Goal: Check status: Check status

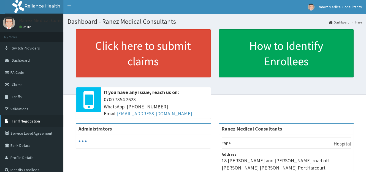
click at [26, 121] on span "Tariff Negotiation" at bounding box center [26, 120] width 28 height 5
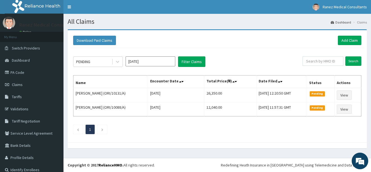
click at [144, 62] on input "Oct 2025" at bounding box center [150, 61] width 50 height 10
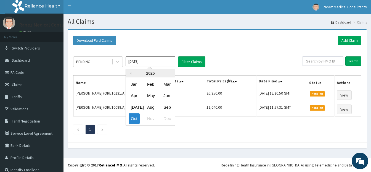
click at [150, 61] on input "Oct 2025" at bounding box center [150, 61] width 50 height 10
click at [116, 61] on icon at bounding box center [118, 62] width 6 height 6
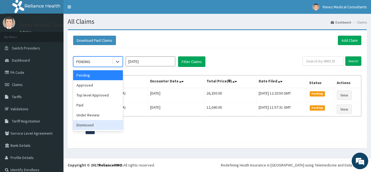
click at [84, 125] on div "Dismissed" at bounding box center [98, 125] width 50 height 10
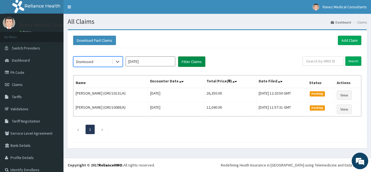
click at [188, 59] on button "Filter Claims" at bounding box center [191, 61] width 27 height 10
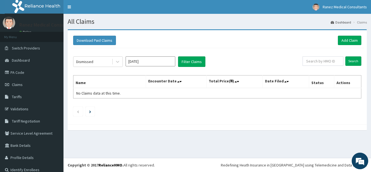
click at [149, 61] on input "Oct 2025" at bounding box center [150, 61] width 50 height 10
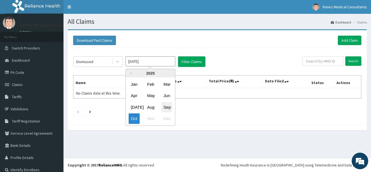
click at [167, 105] on div "Sep" at bounding box center [166, 107] width 11 height 10
type input "Sep 2025"
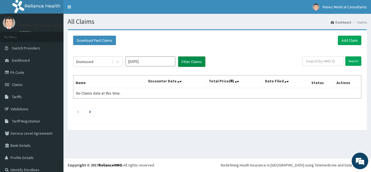
click at [186, 60] on button "Filter Claims" at bounding box center [191, 61] width 27 height 10
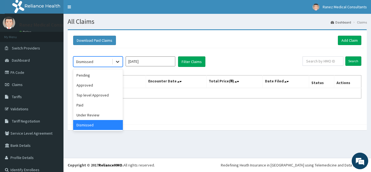
click at [114, 61] on div at bounding box center [118, 62] width 10 height 10
click at [89, 74] on div "Pending" at bounding box center [98, 75] width 50 height 10
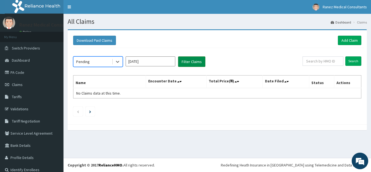
click at [195, 60] on button "Filter Claims" at bounding box center [191, 61] width 27 height 10
click at [192, 61] on button "Filter Claims" at bounding box center [191, 61] width 27 height 10
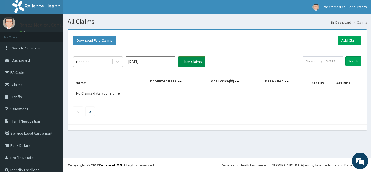
click at [192, 61] on button "Filter Claims" at bounding box center [191, 61] width 27 height 10
